Goal: Navigation & Orientation: Find specific page/section

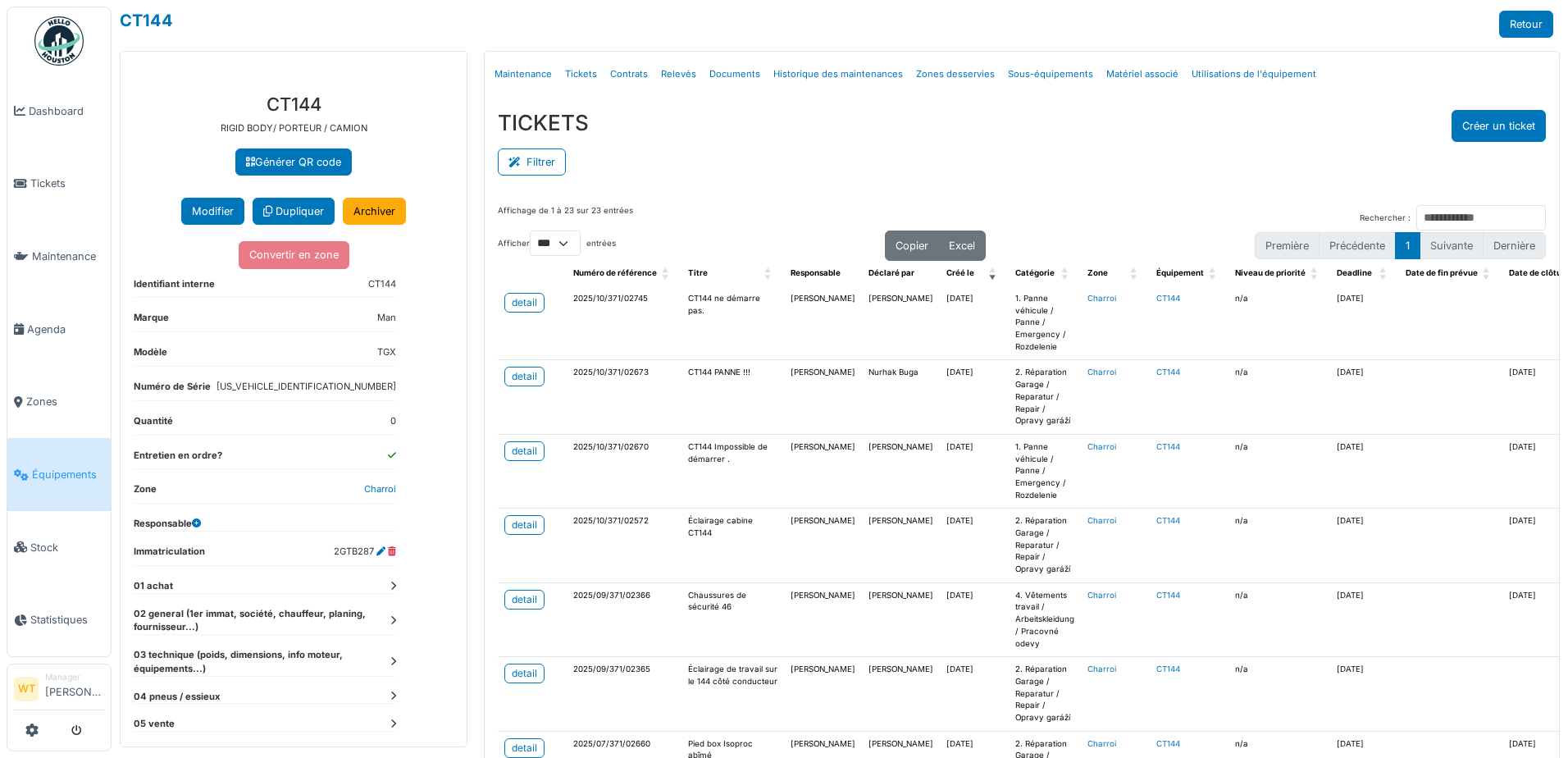
select select "***"
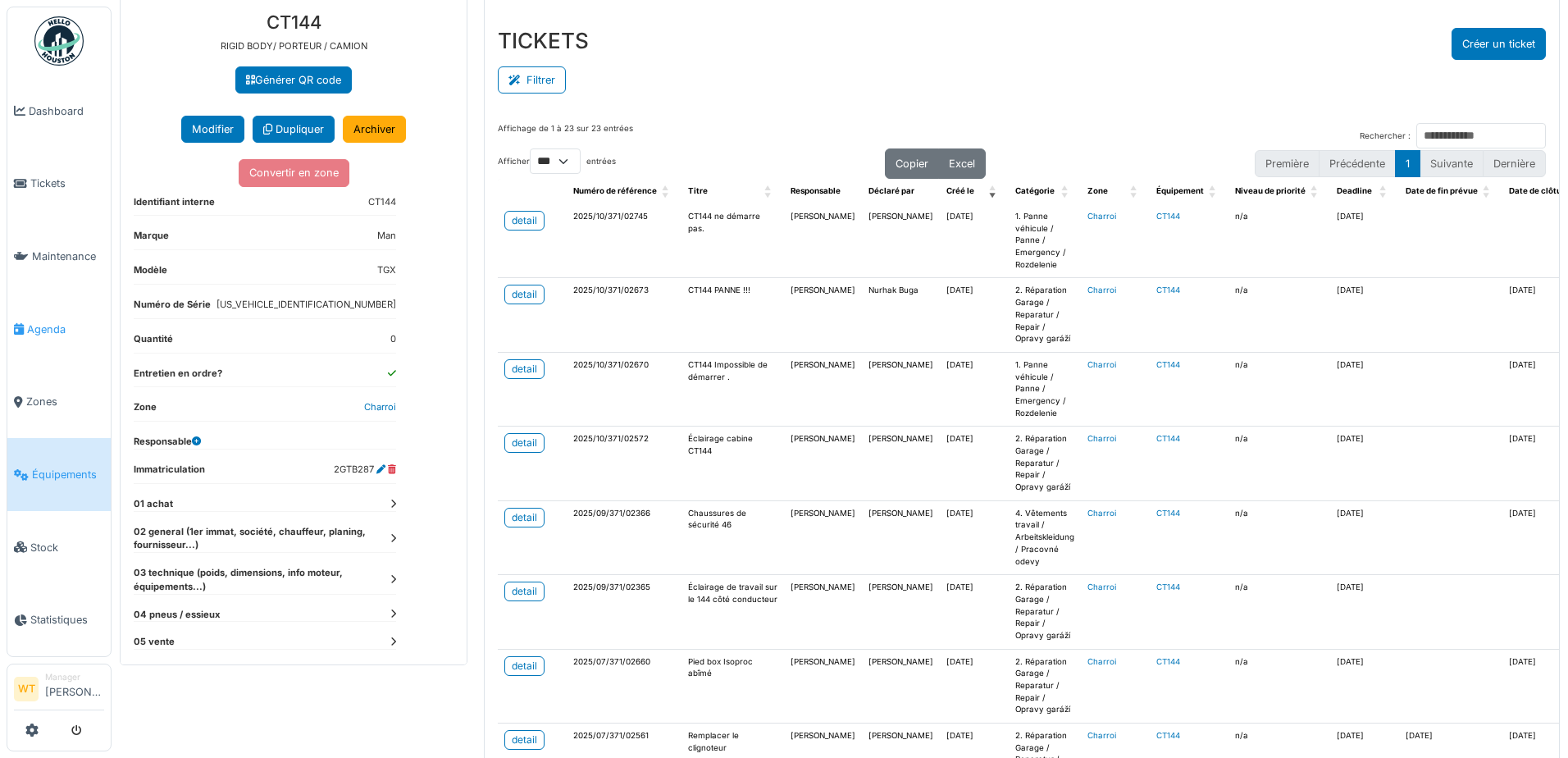
click at [69, 330] on span "Agenda" at bounding box center [65, 329] width 77 height 15
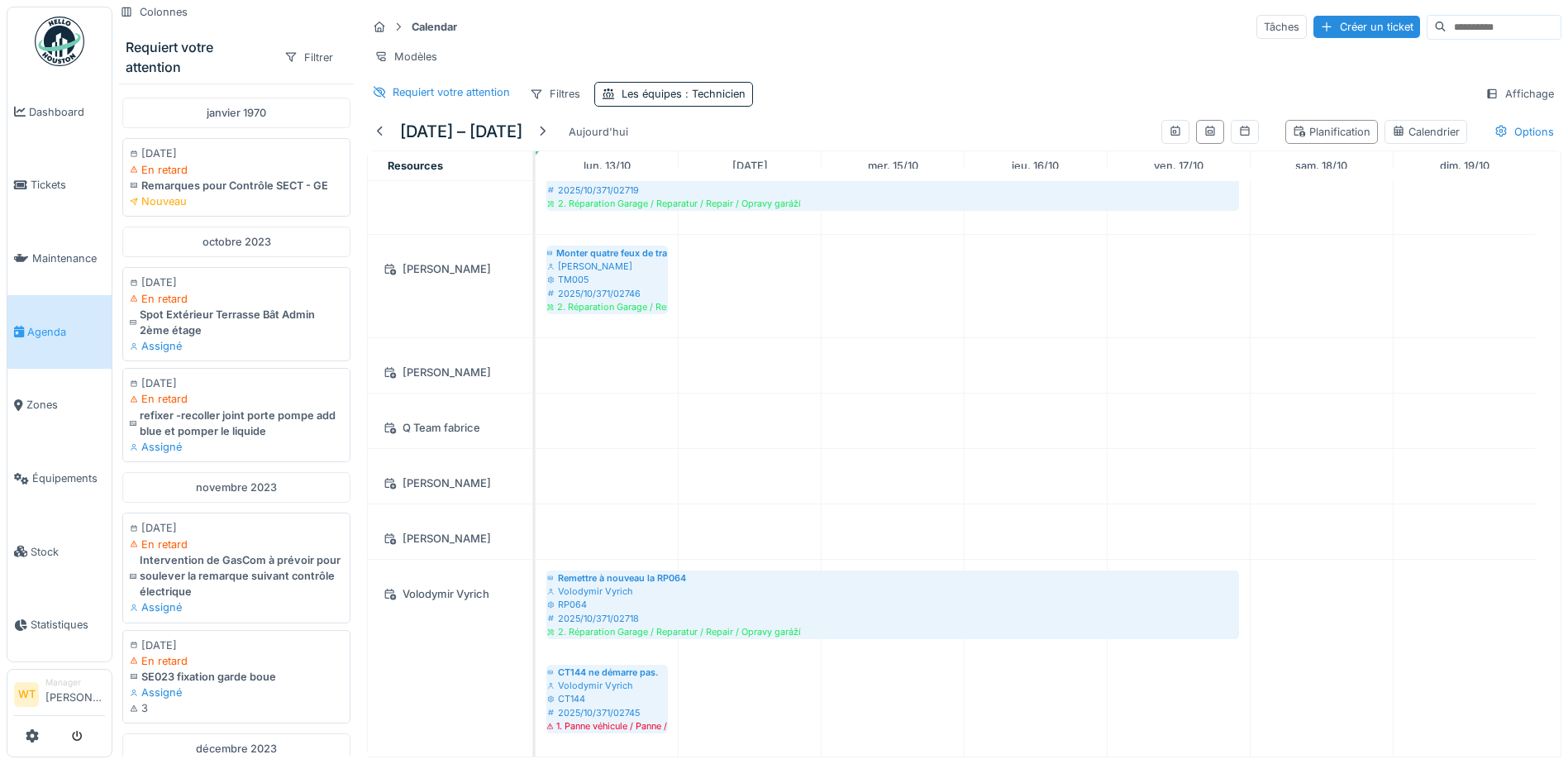
scroll to position [13, 0]
